Goal: Task Accomplishment & Management: Manage account settings

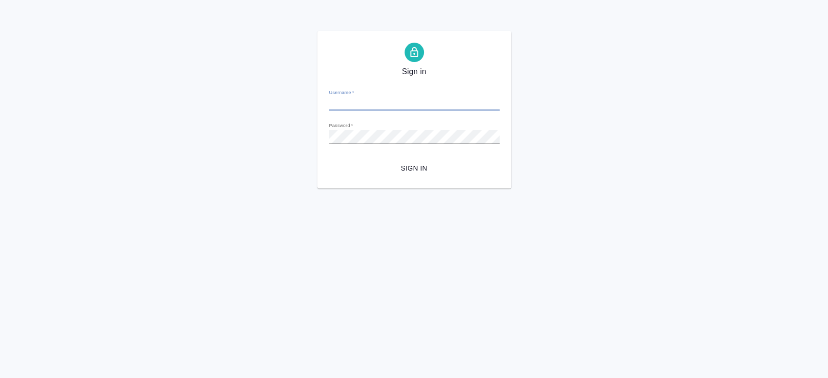
type input "n.kosherbayeva@awatera.com"
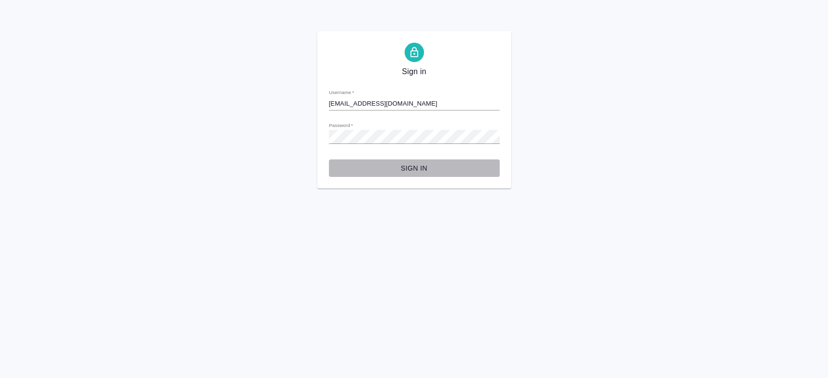
click at [412, 173] on span "Sign in" at bounding box center [414, 168] width 155 height 12
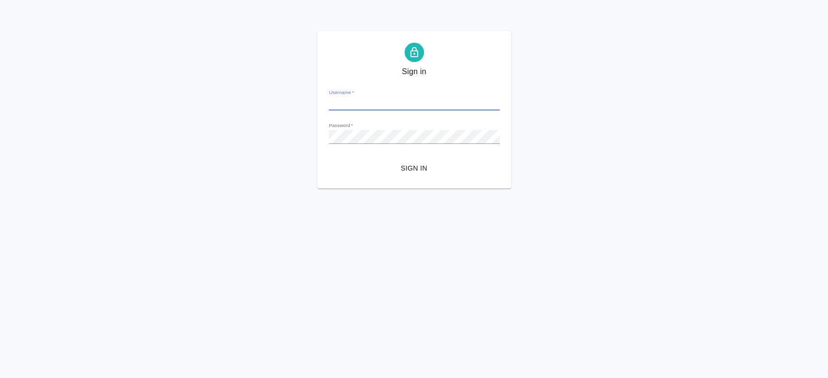
type input "[EMAIL_ADDRESS][DOMAIN_NAME]"
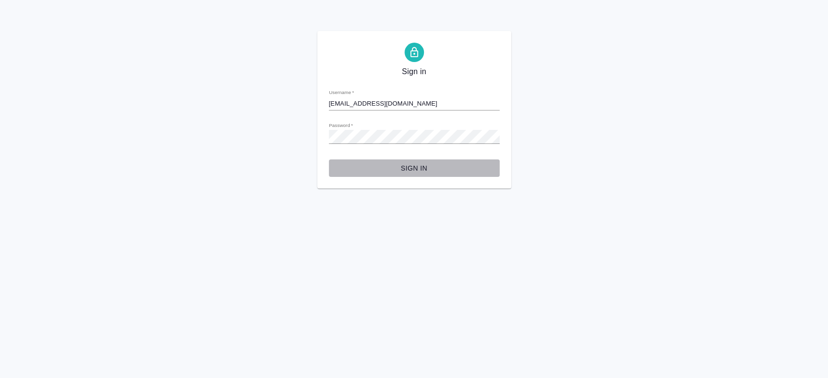
click at [417, 167] on span "Sign in" at bounding box center [414, 168] width 155 height 12
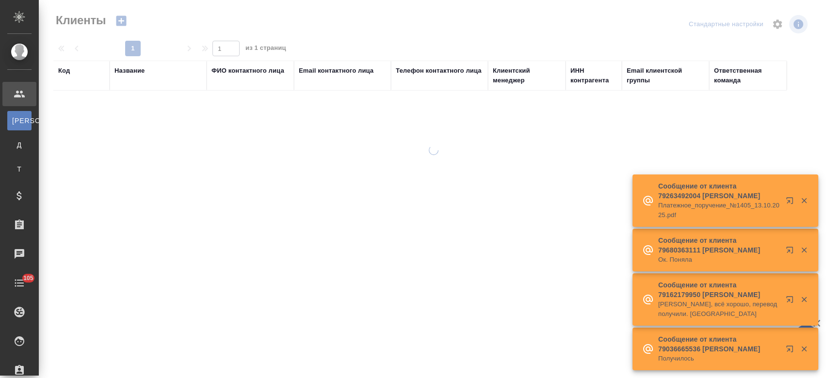
select select "RU"
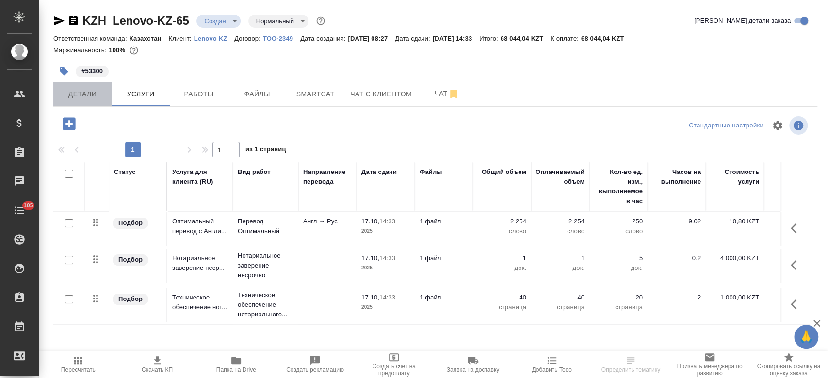
click at [93, 87] on button "Детали" at bounding box center [82, 94] width 58 height 24
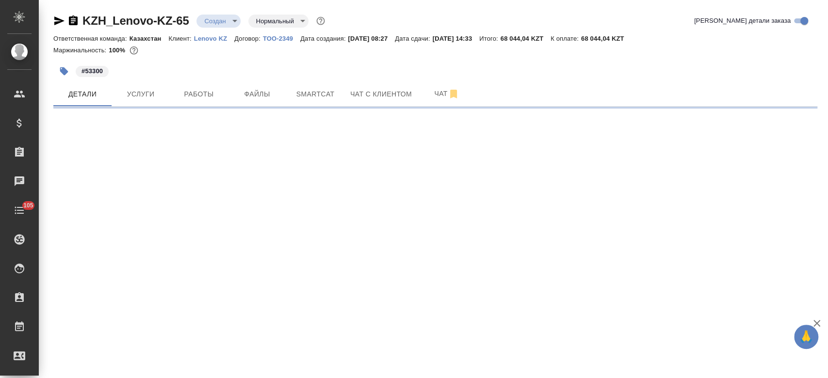
select select "RU"
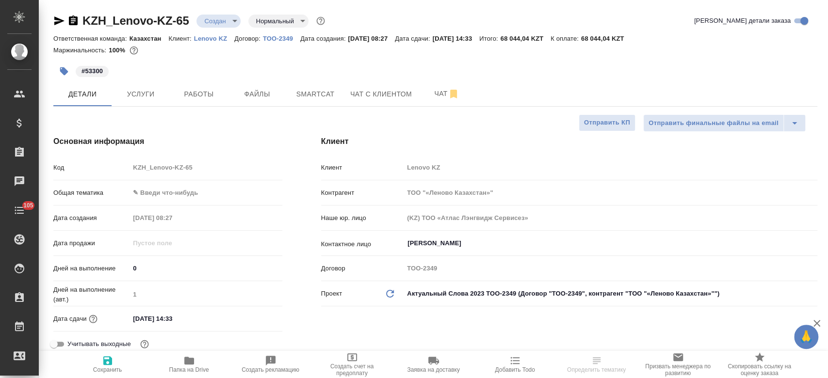
type textarea "x"
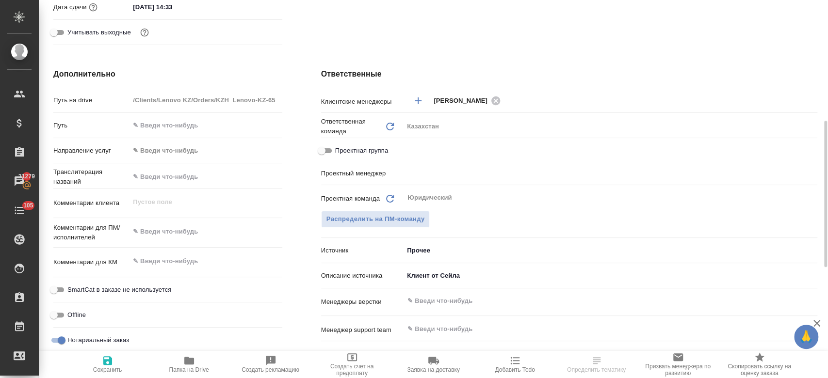
scroll to position [312, 0]
click at [416, 177] on input "text" at bounding box center [593, 172] width 375 height 12
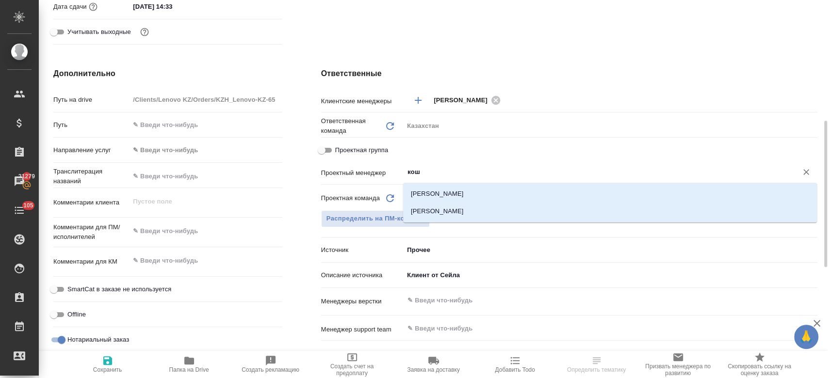
type input "коше"
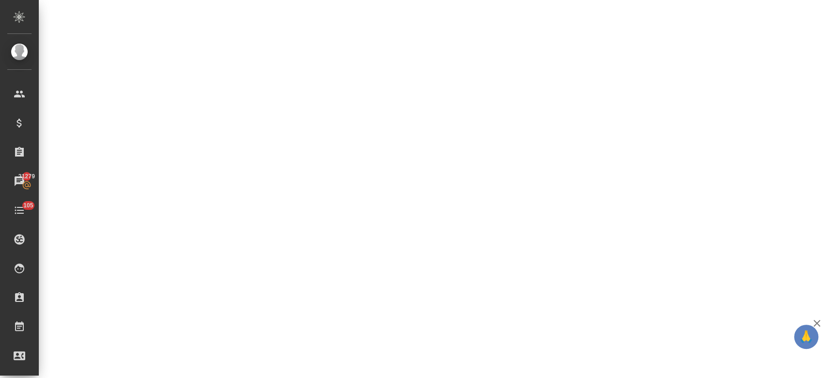
select select "RU"
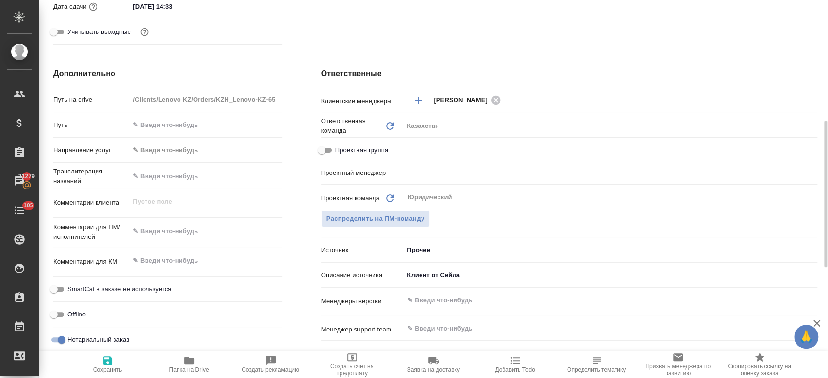
type textarea "x"
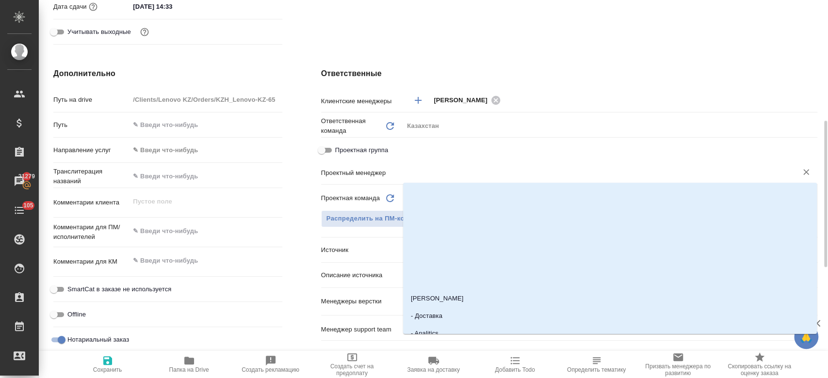
click at [423, 177] on input "text" at bounding box center [593, 172] width 375 height 12
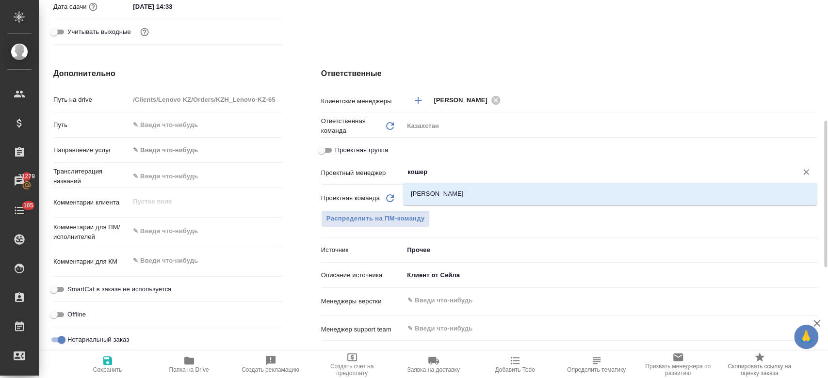
type input "кошерб"
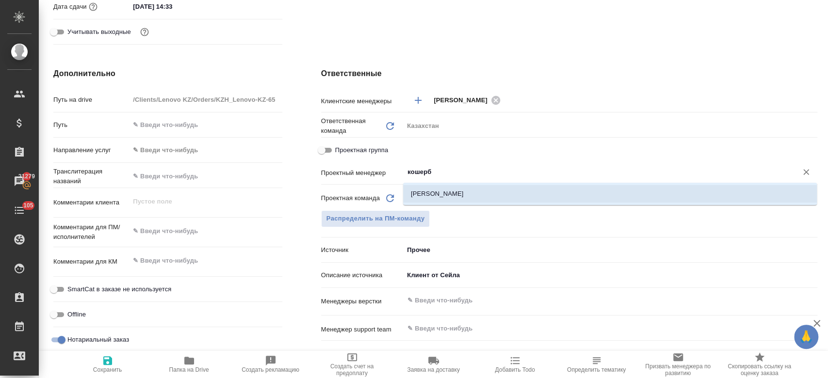
click at [433, 194] on li "[PERSON_NAME]" at bounding box center [610, 193] width 414 height 17
type textarea "x"
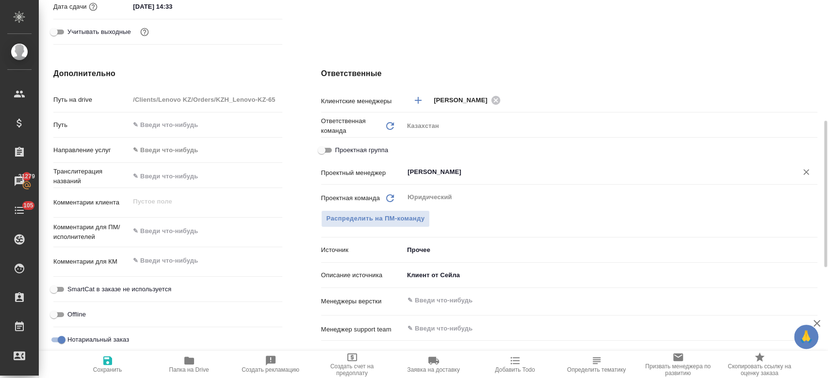
type input "[PERSON_NAME]"
click at [111, 359] on icon "button" at bounding box center [107, 360] width 9 height 9
type textarea "x"
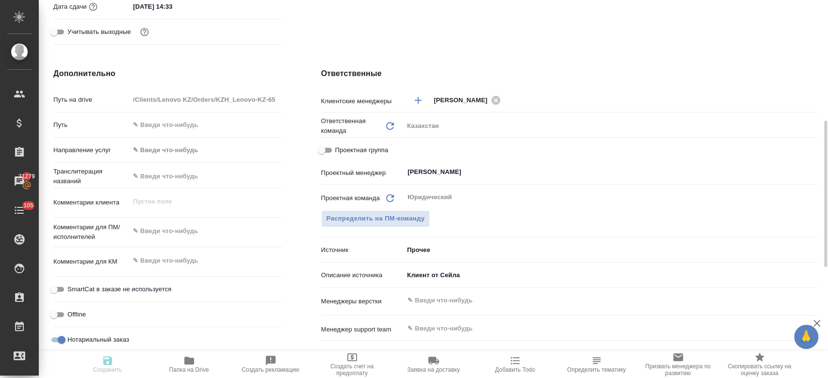
type textarea "x"
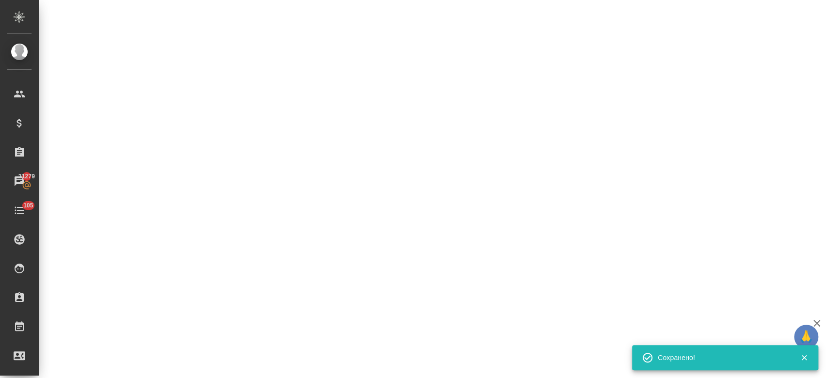
select select "RU"
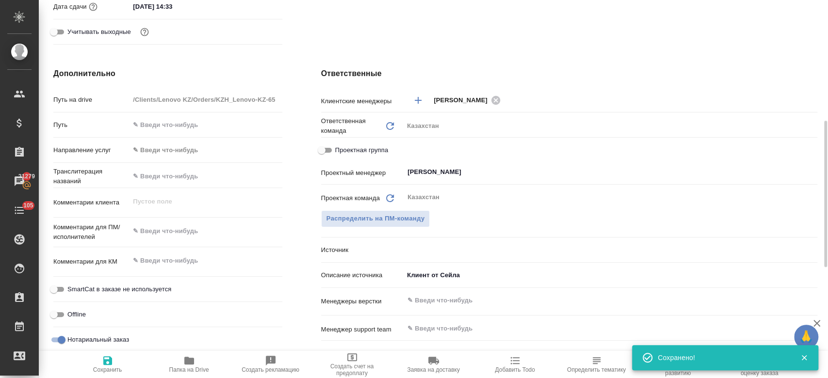
type textarea "x"
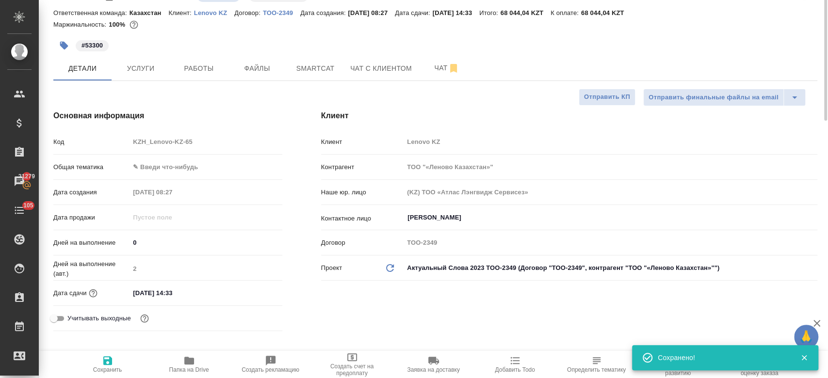
scroll to position [0, 0]
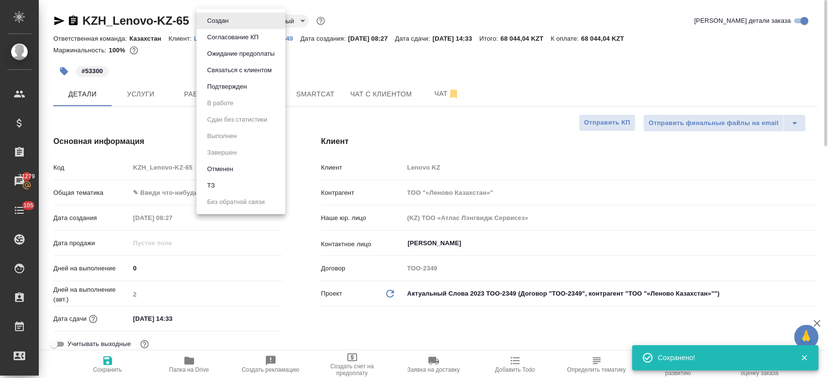
click at [228, 21] on body "🙏 .cls-1 fill:#fff; AWATERA Kosherbayeva Nazerke Клиенты Спецификации Заказы 21…" at bounding box center [414, 189] width 828 height 378
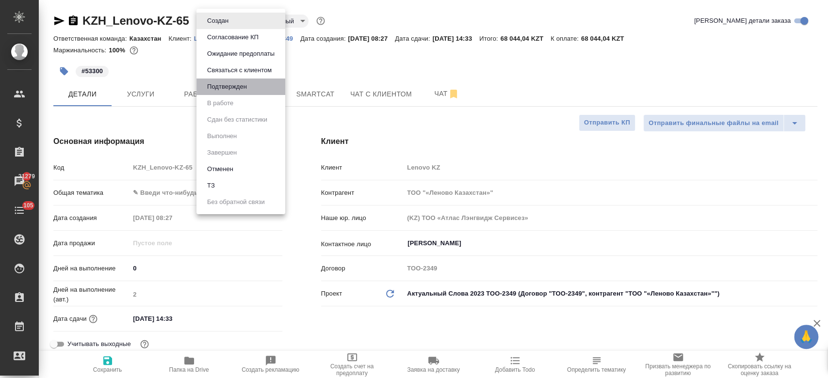
click at [230, 80] on li "Подтвержден" at bounding box center [240, 87] width 89 height 16
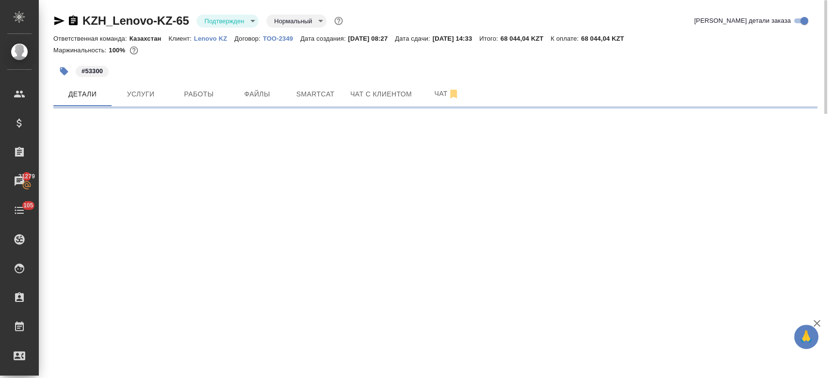
select select "RU"
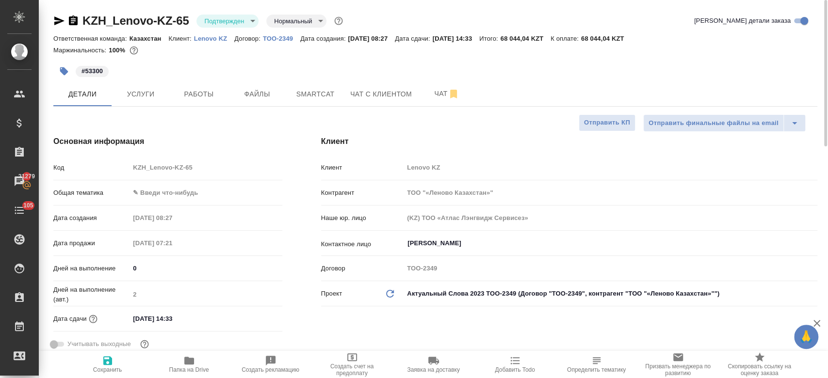
type textarea "x"
click at [189, 77] on div "#53300" at bounding box center [307, 71] width 509 height 21
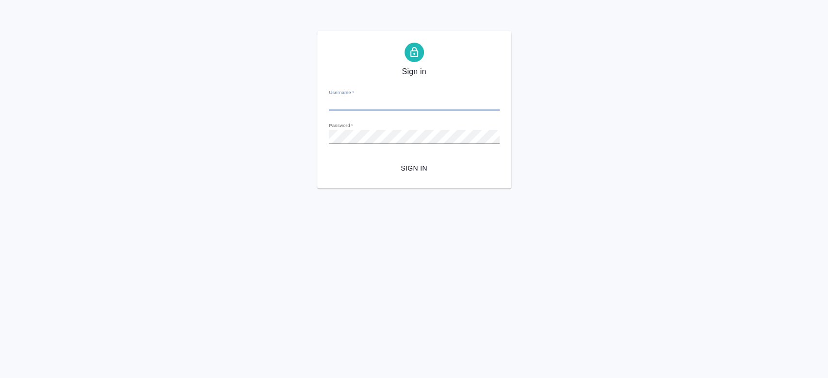
type input "[EMAIL_ADDRESS][DOMAIN_NAME]"
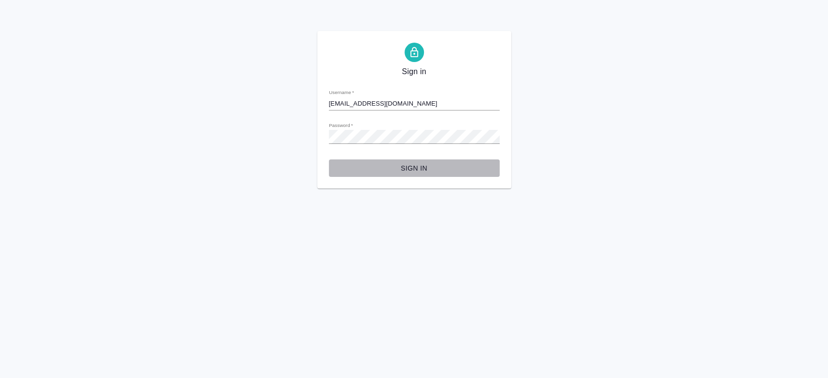
click at [415, 164] on span "Sign in" at bounding box center [414, 168] width 155 height 12
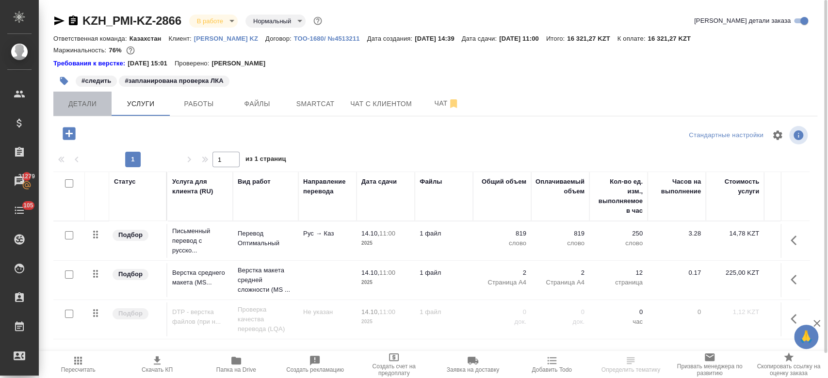
click at [85, 107] on span "Детали" at bounding box center [82, 104] width 47 height 12
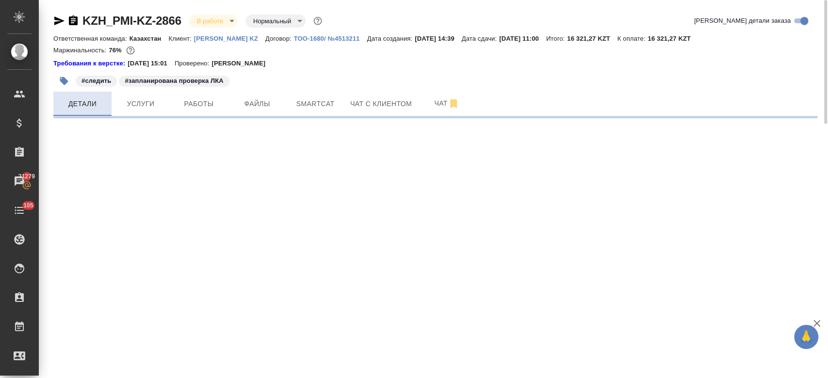
select select "RU"
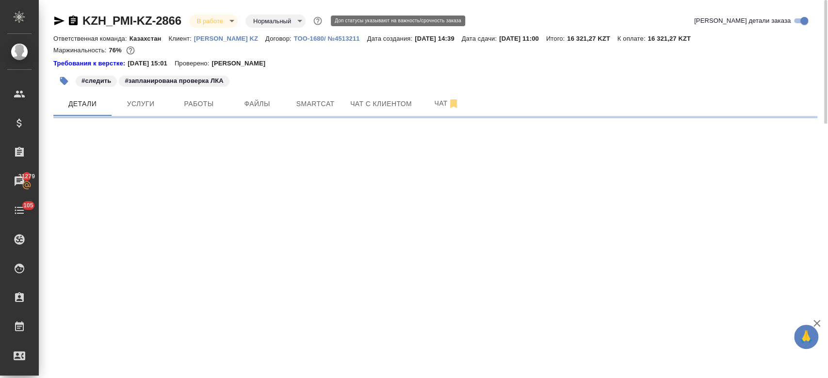
select select "RU"
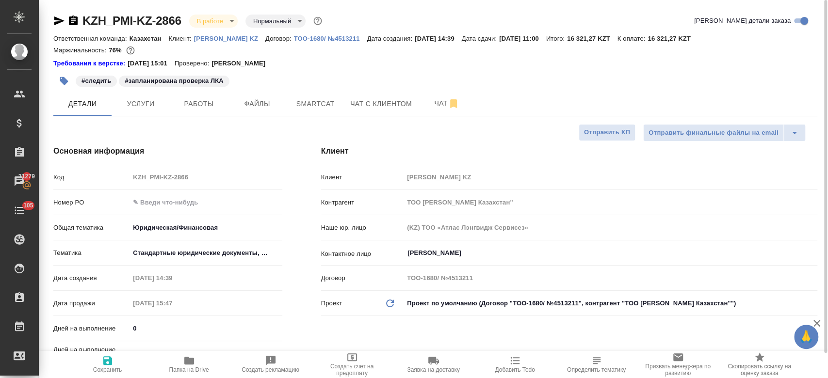
type textarea "x"
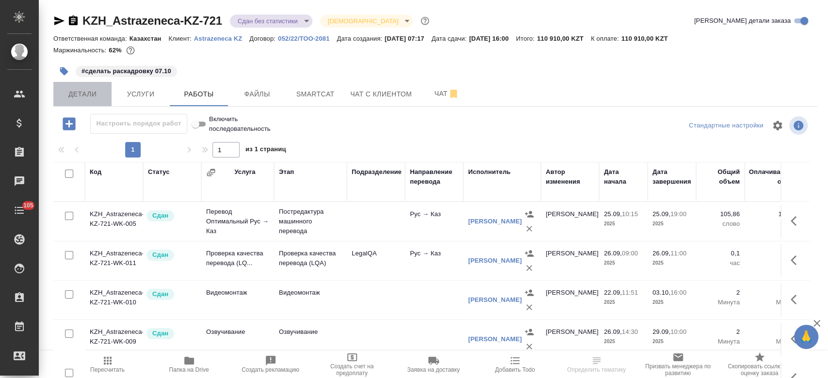
click at [95, 99] on span "Детали" at bounding box center [82, 94] width 47 height 12
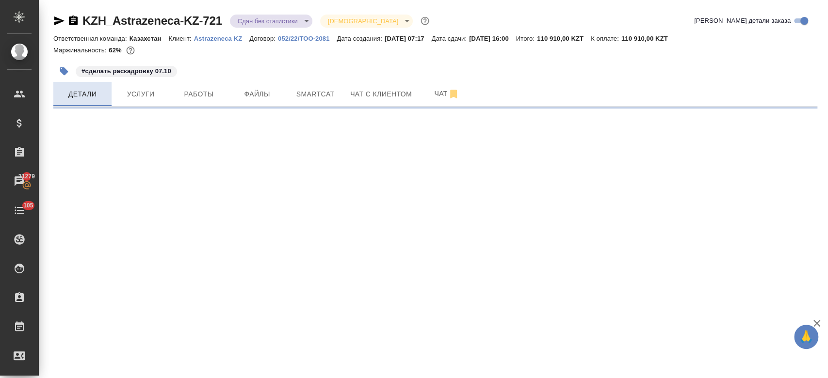
select select "RU"
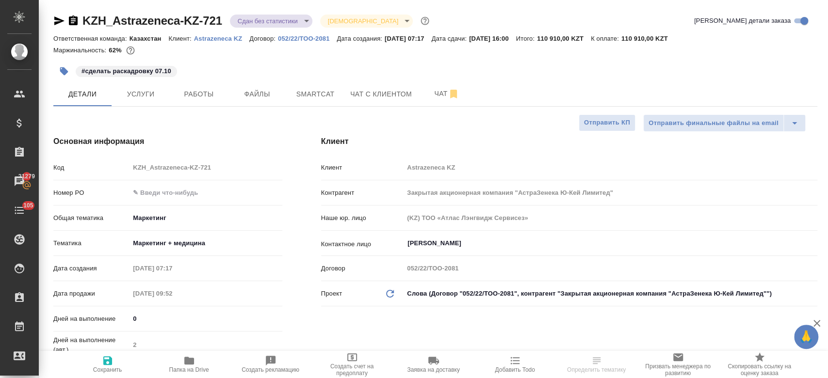
type textarea "x"
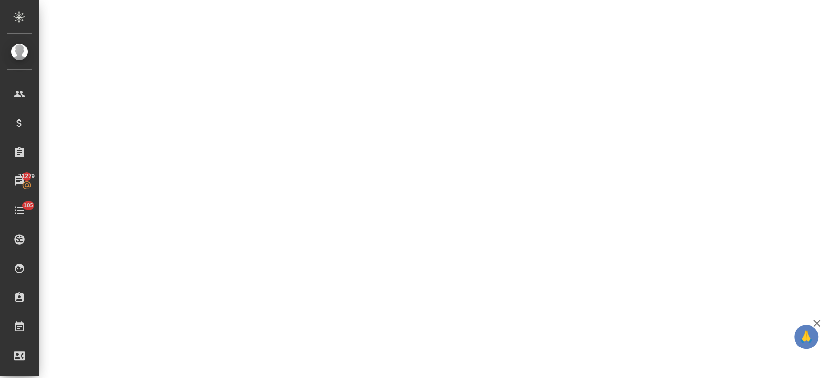
scroll to position [468, 0]
select select "RU"
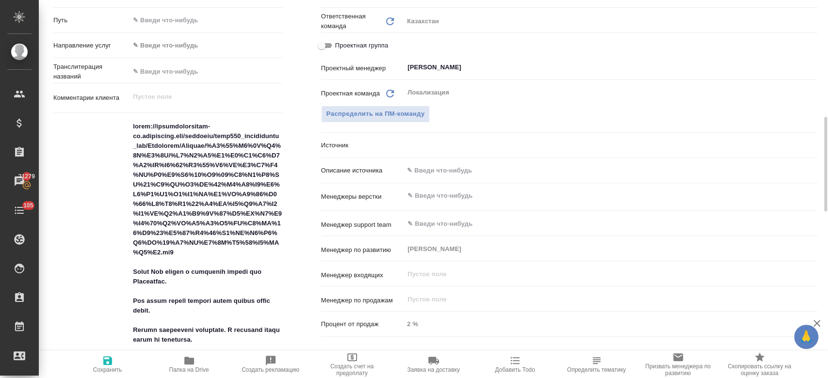
type textarea "x"
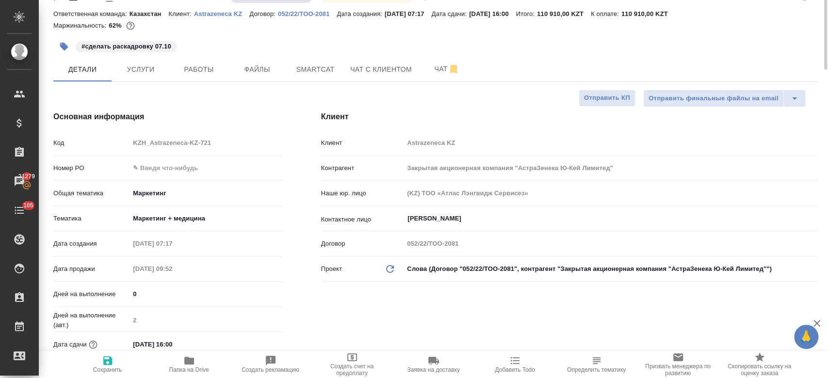
scroll to position [0, 0]
